Goal: Task Accomplishment & Management: Manage account settings

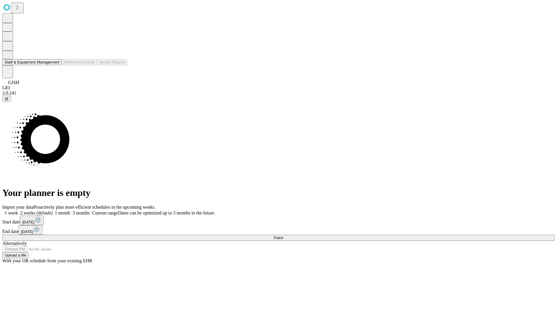
click at [55, 65] on button "Staff & Equipment Management" at bounding box center [31, 62] width 59 height 6
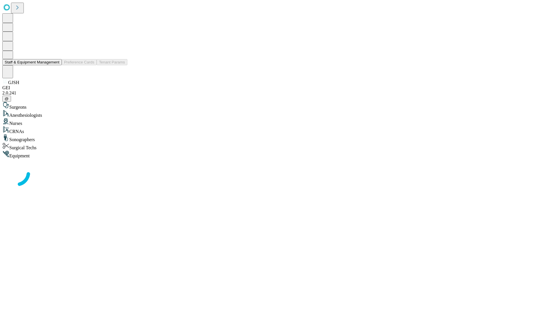
click at [55, 65] on button "Staff & Equipment Management" at bounding box center [31, 62] width 59 height 6
